Goal: Task Accomplishment & Management: Manage account settings

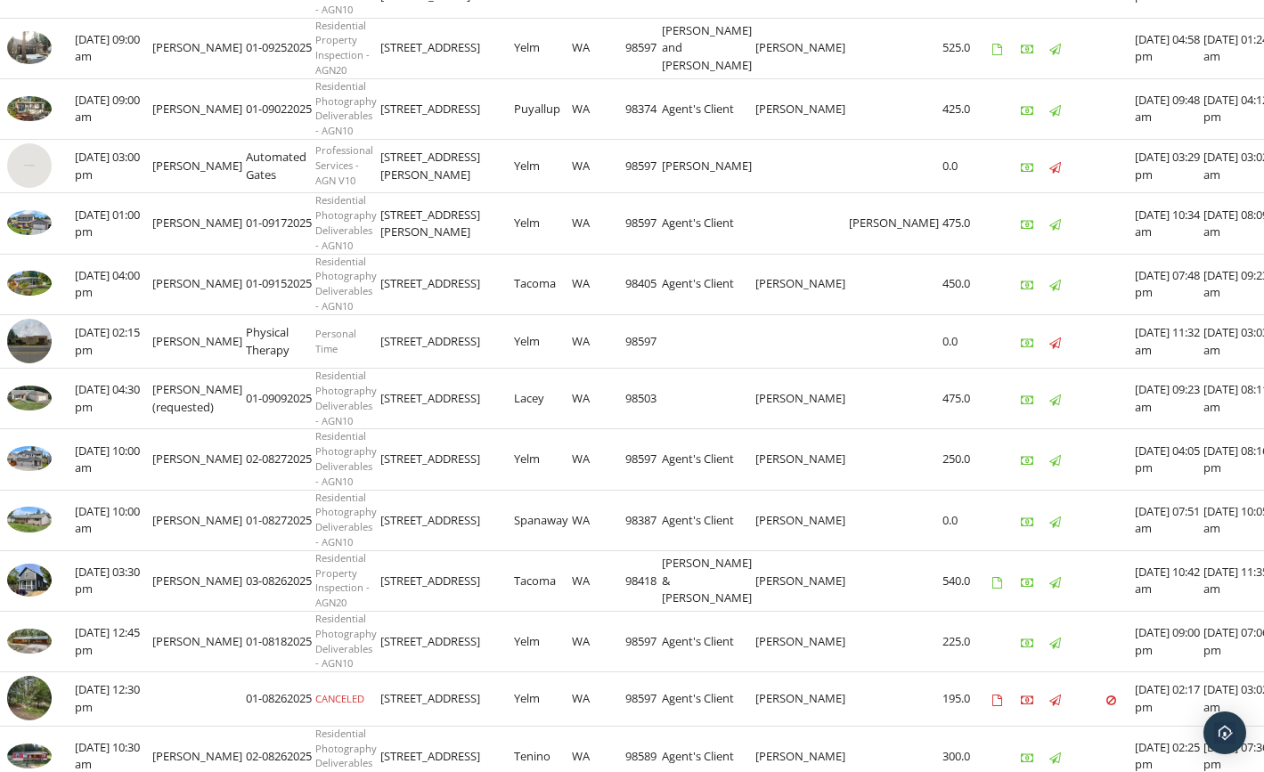
scroll to position [801, 0]
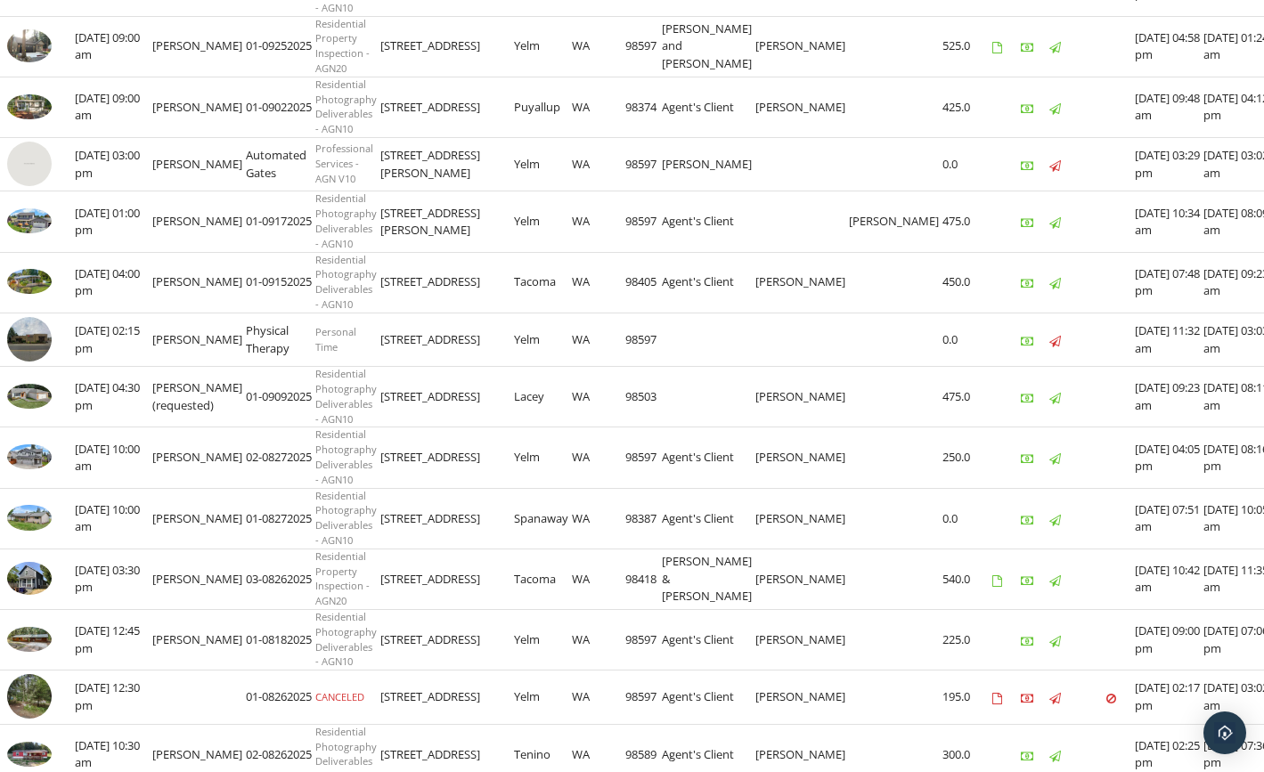
drag, startPoint x: 577, startPoint y: 404, endPoint x: 362, endPoint y: 412, distance: 214.7
click at [362, 412] on tr "check_box_outline_blank [DATE] 04:30 pm [PERSON_NAME] (requested) 01-09092025 R…" at bounding box center [652, 397] width 1305 height 61
copy tr "[STREET_ADDRESS]"
drag, startPoint x: 638, startPoint y: 290, endPoint x: 363, endPoint y: 297, distance: 275.2
click at [363, 297] on tr "check_box_outline_blank [DATE] 04:00 pm [PERSON_NAME] 01-09152025 Residential P…" at bounding box center [652, 282] width 1305 height 61
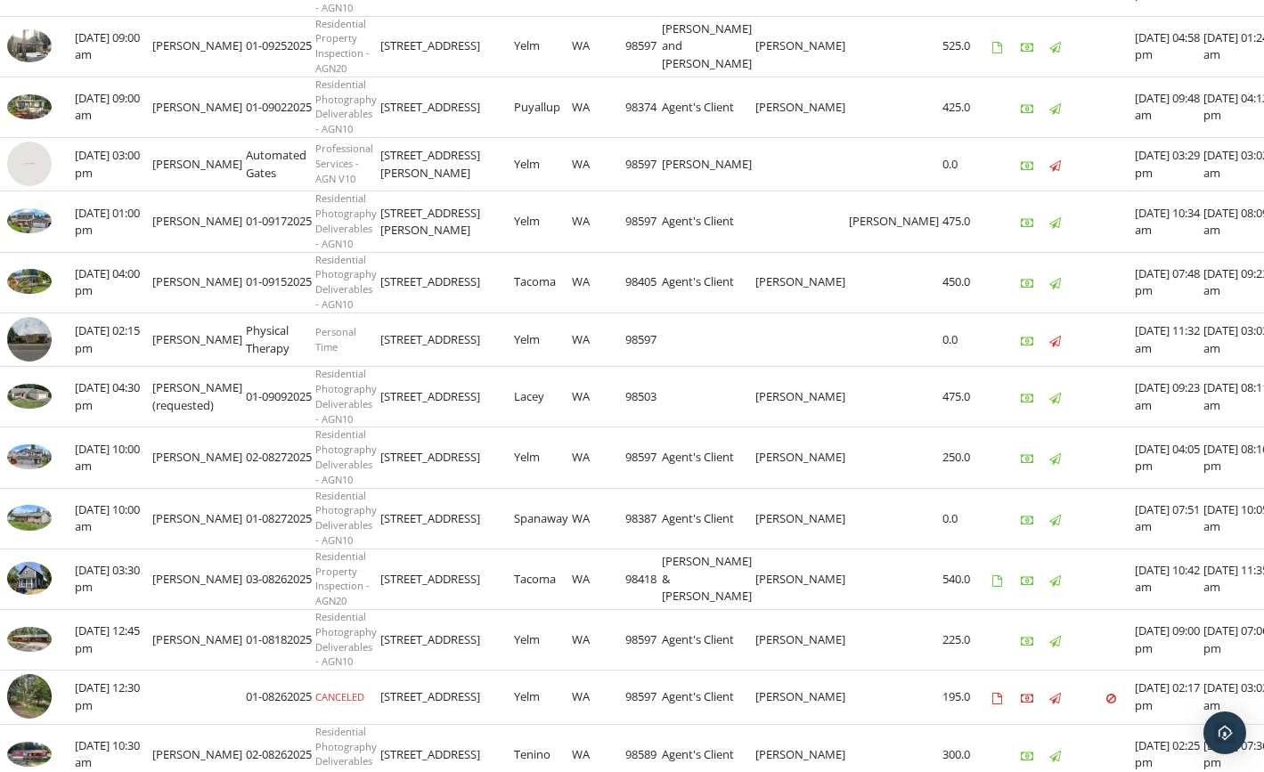
copy tr "[STREET_ADDRESS]"
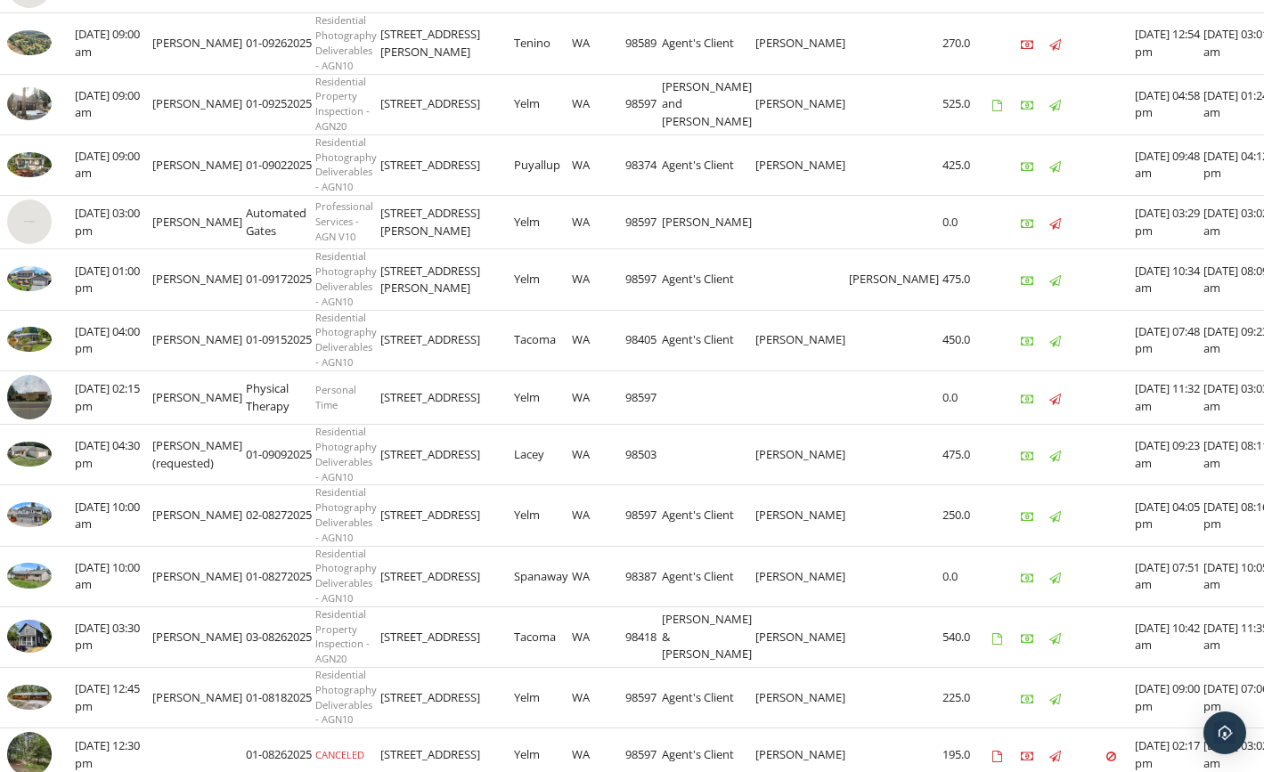
scroll to position [712, 0]
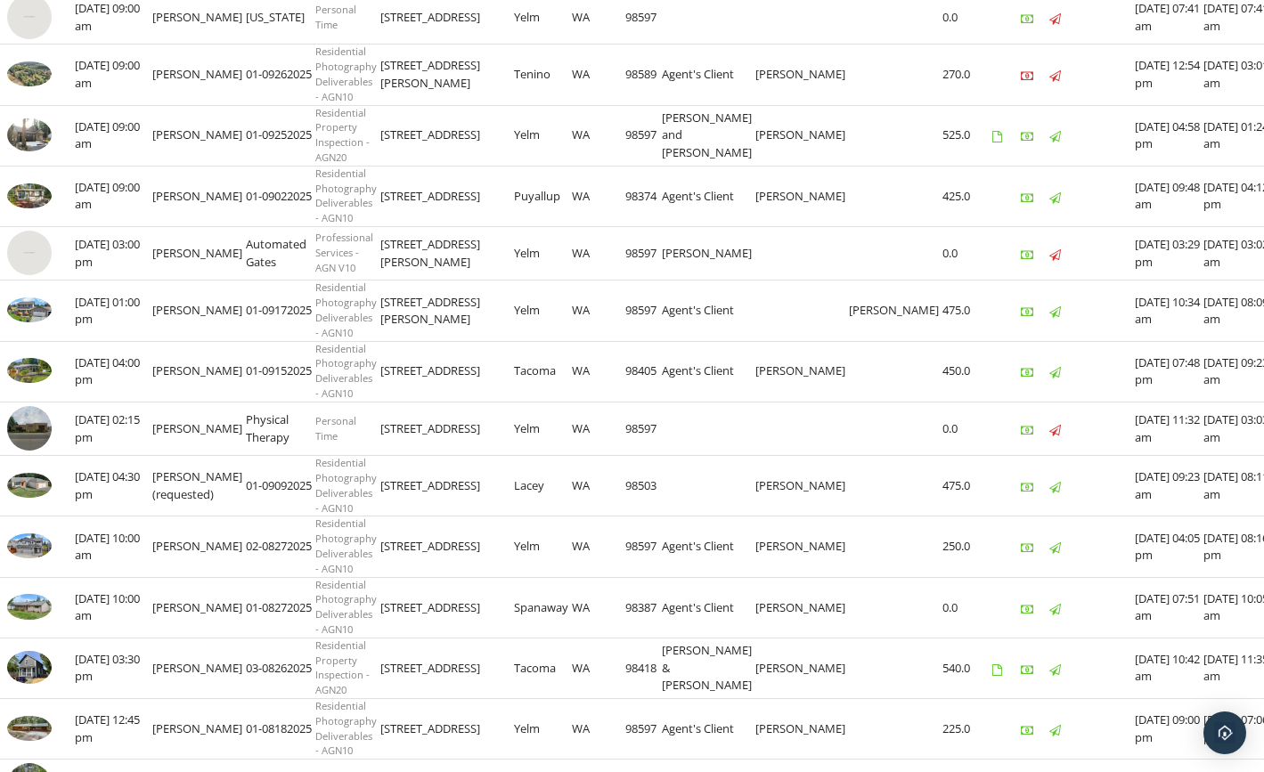
drag, startPoint x: 639, startPoint y: 319, endPoint x: 364, endPoint y: 323, distance: 275.2
click at [364, 323] on tr "check_box_outline_blank [DATE] 01:00 pm [PERSON_NAME] 01-09172025 Residential P…" at bounding box center [652, 310] width 1305 height 61
copy tr "[STREET_ADDRESS][PERSON_NAME][PERSON_NAME]"
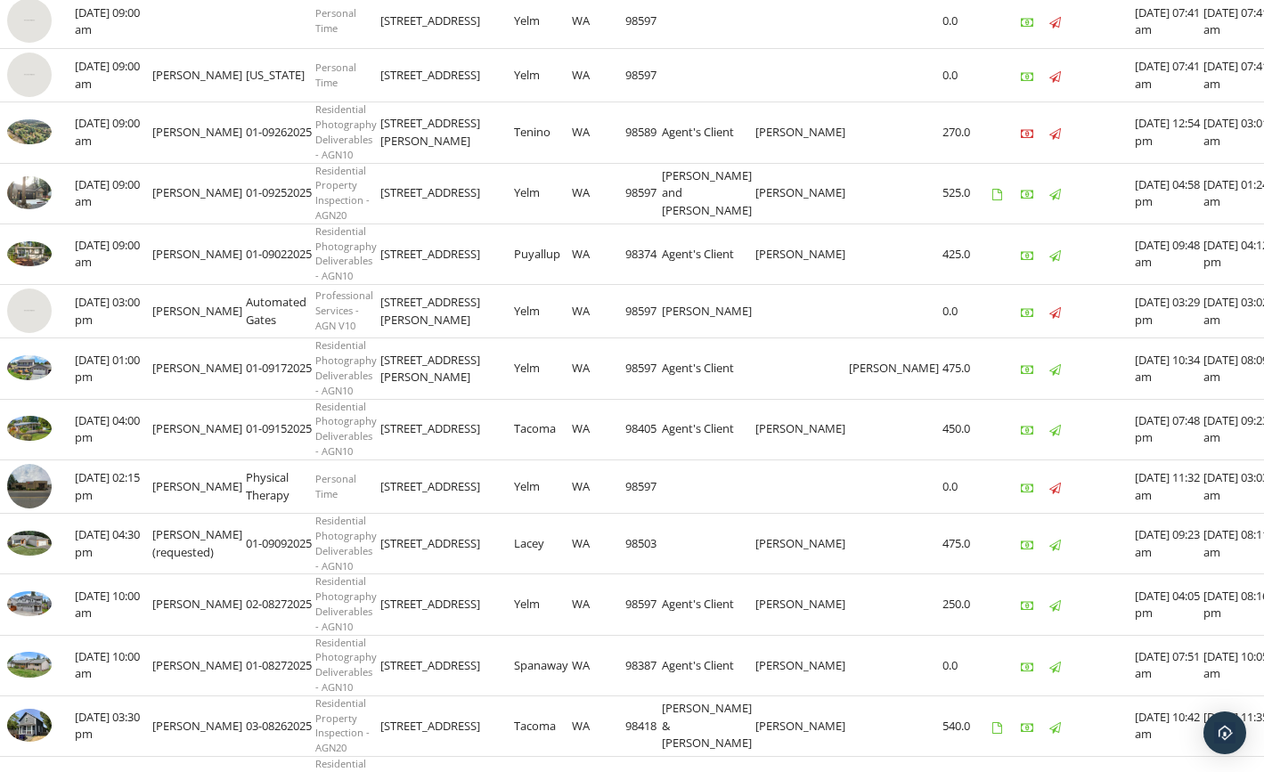
scroll to position [623, 0]
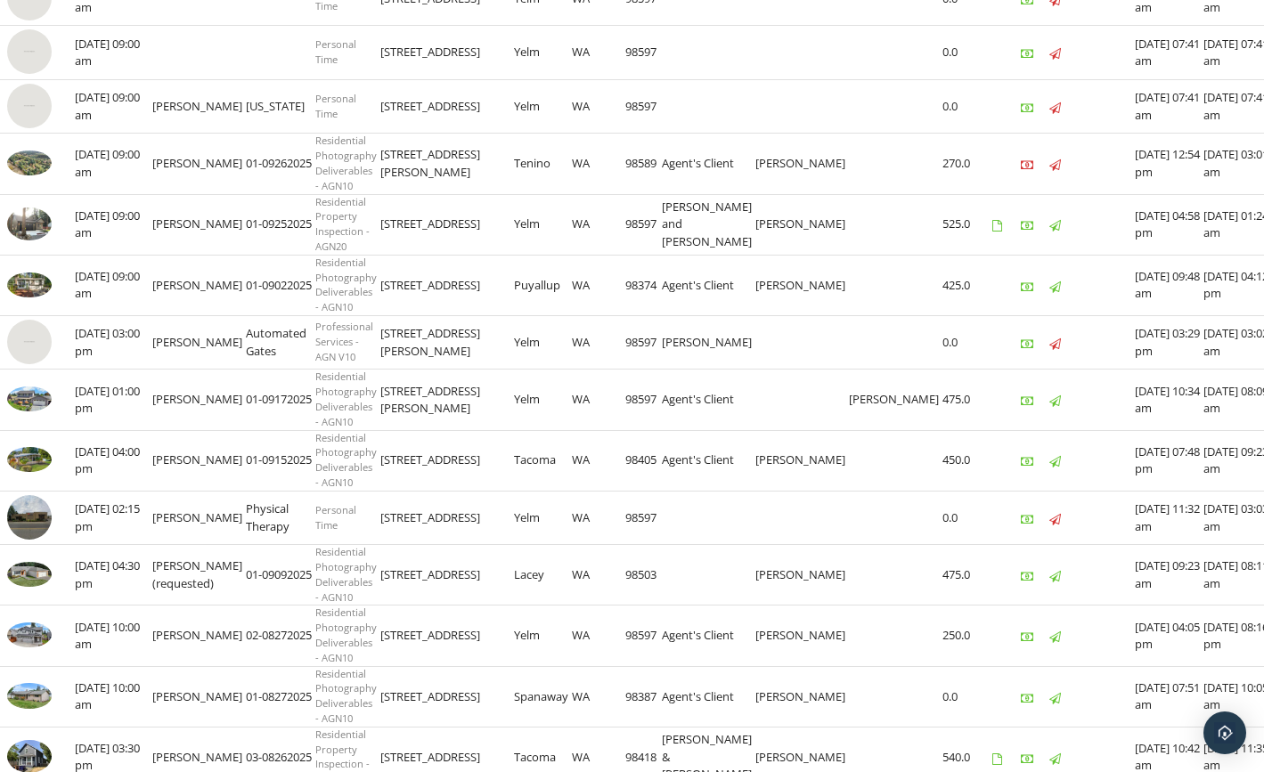
drag, startPoint x: 637, startPoint y: 296, endPoint x: 363, endPoint y: 298, distance: 273.4
click at [363, 298] on tr "check_box_outline_blank [DATE] 09:00 am [PERSON_NAME] 01-09022025 Residential P…" at bounding box center [652, 285] width 1305 height 61
copy tr "[STREET_ADDRESS]"
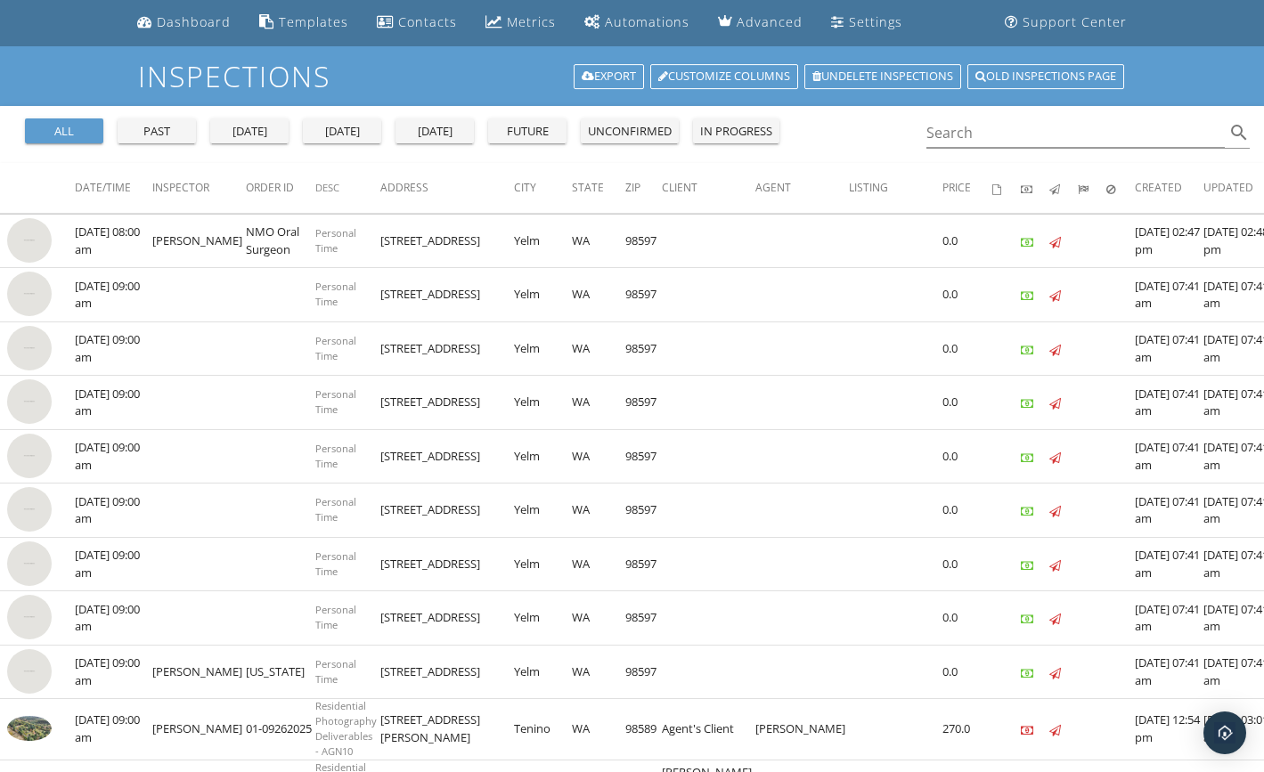
scroll to position [89, 0]
